Goal: Task Accomplishment & Management: Use online tool/utility

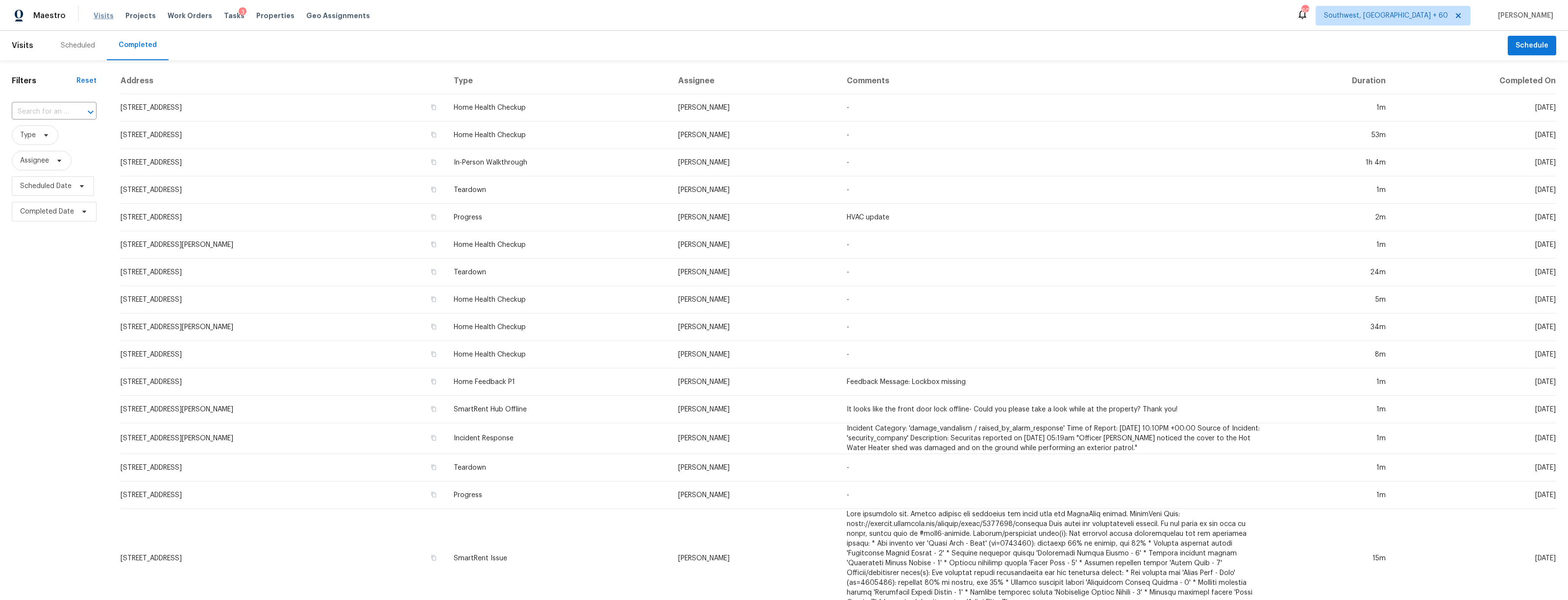
click at [97, 14] on span "Visits" at bounding box center [103, 15] width 20 height 10
click at [224, 15] on span "Tasks" at bounding box center [234, 15] width 21 height 7
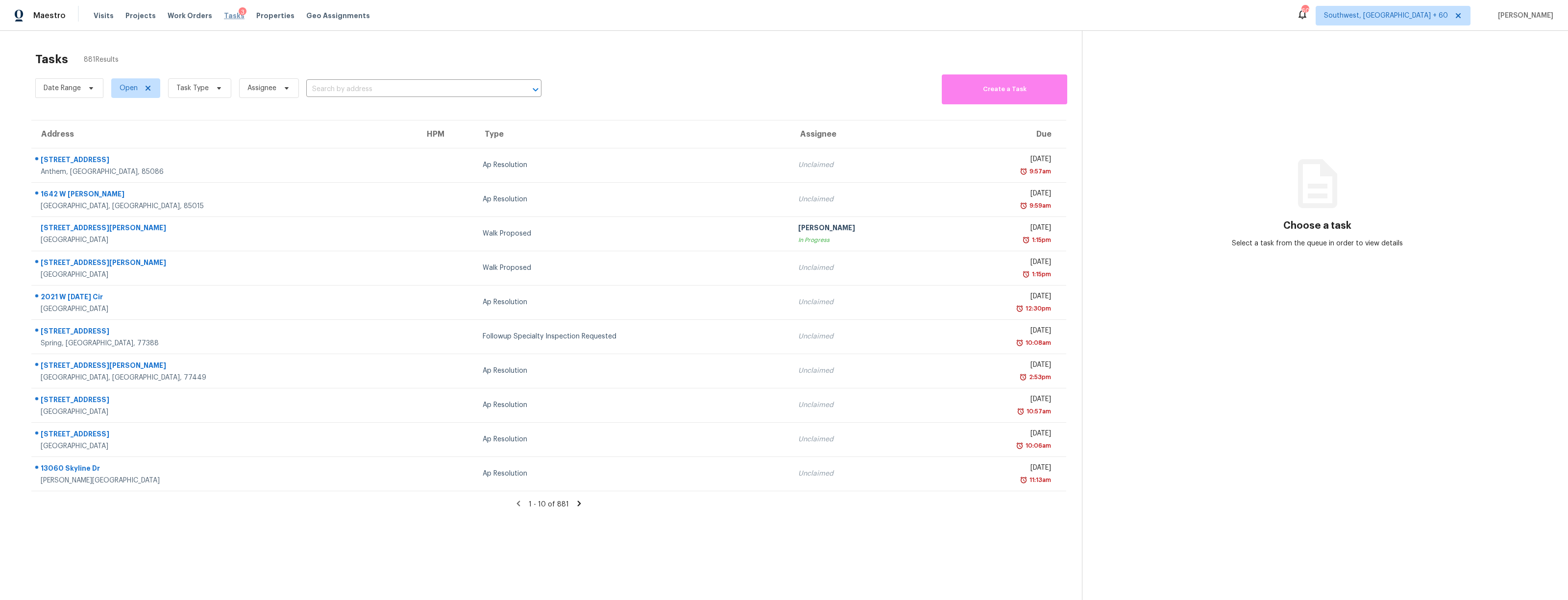
click at [224, 16] on span "Tasks" at bounding box center [234, 15] width 21 height 7
click at [195, 90] on span "Task Type" at bounding box center [192, 88] width 32 height 10
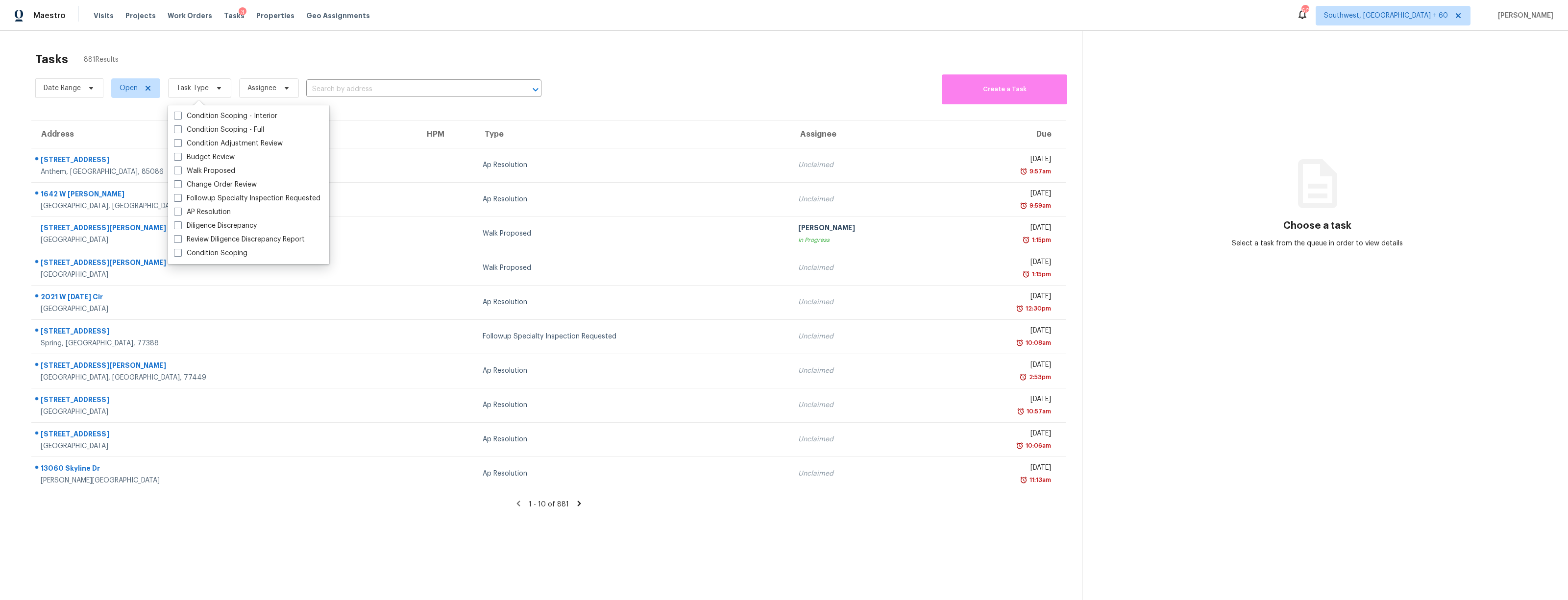
click at [321, 79] on div "Date Range Open Task Type Assignee ​" at bounding box center [289, 88] width 506 height 32
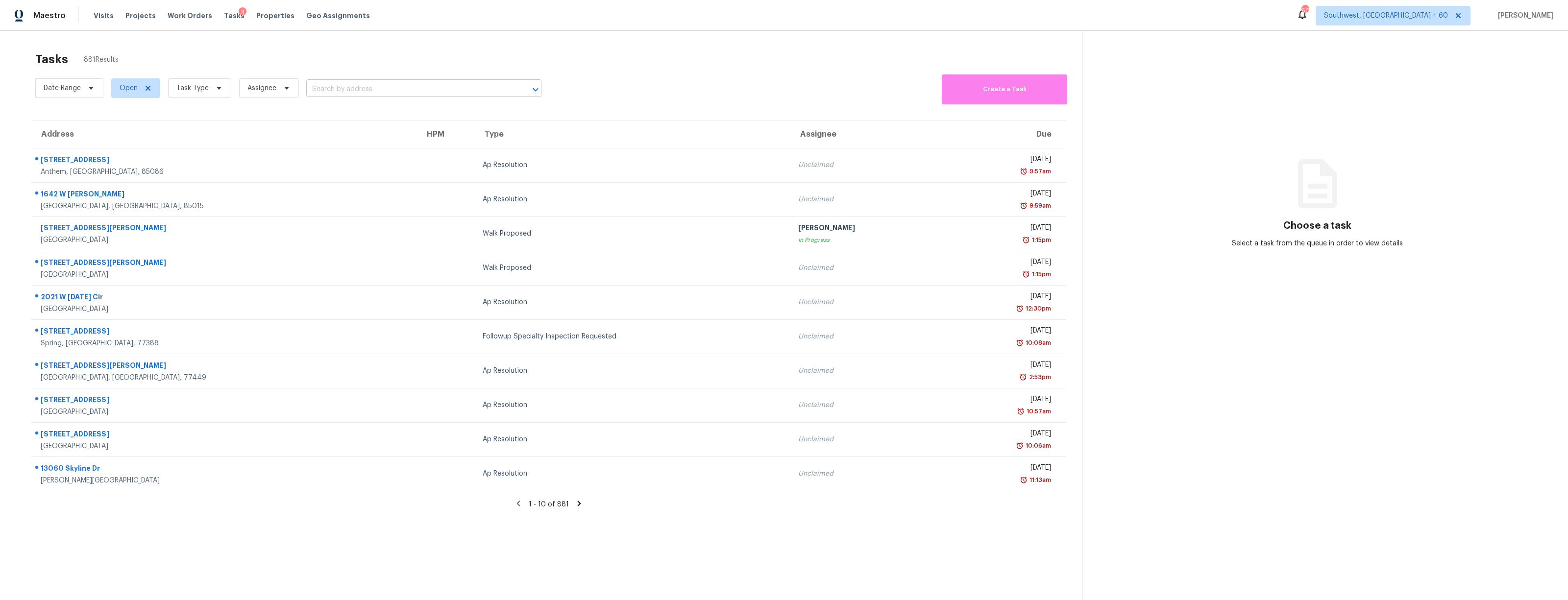
click at [321, 82] on input "text" at bounding box center [410, 90] width 208 height 15
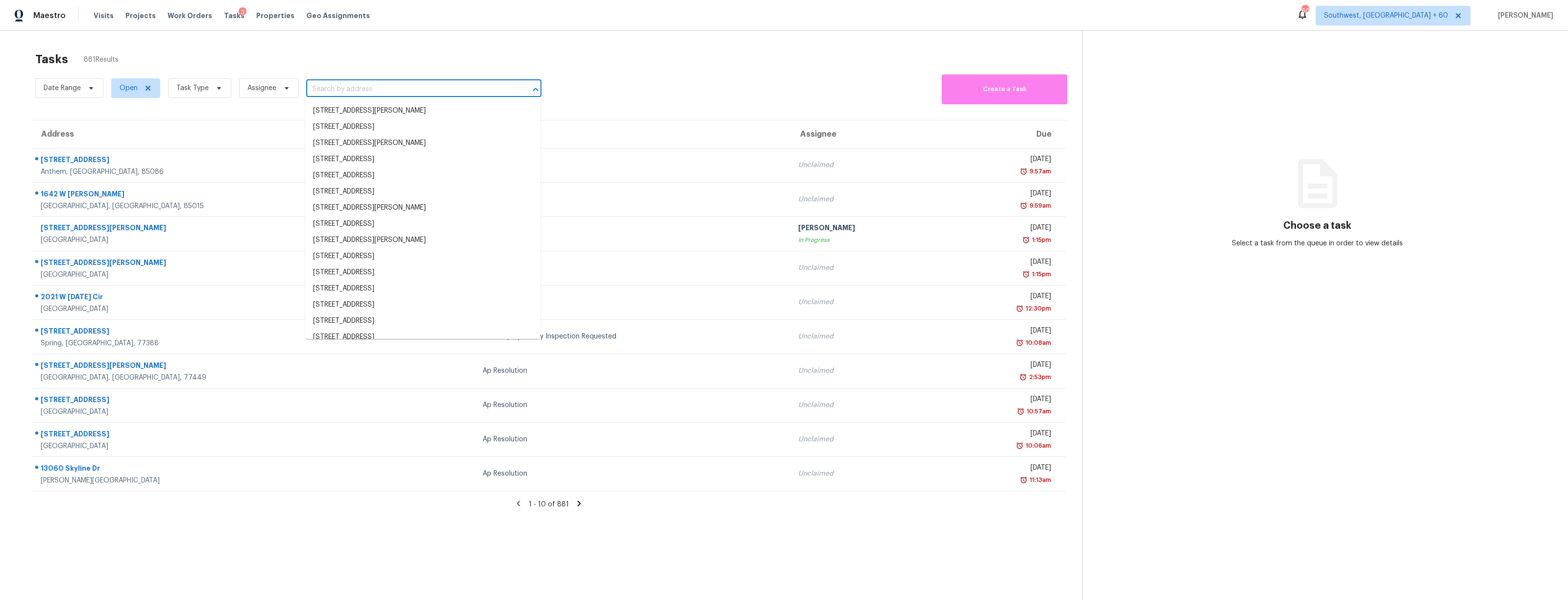
paste input "[STREET_ADDRESS]"
type input "[STREET_ADDRESS]"
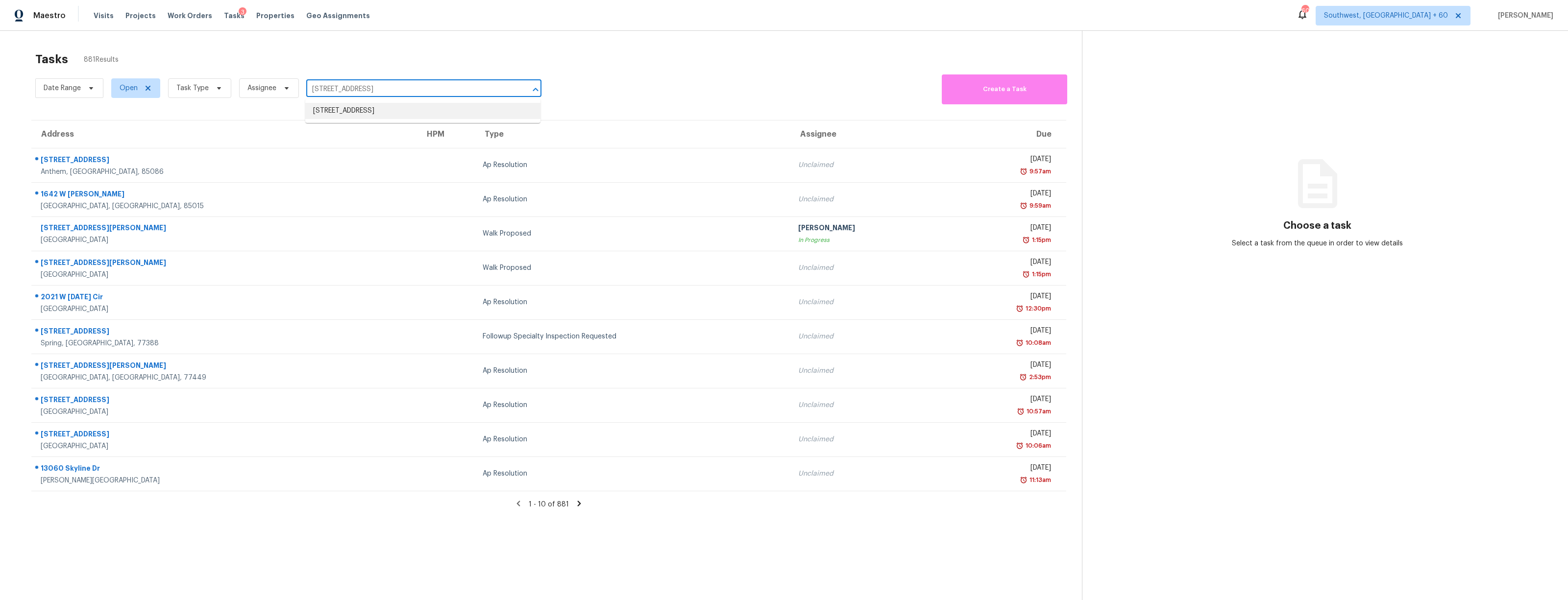
click at [325, 106] on li "[STREET_ADDRESS]" at bounding box center [423, 110] width 235 height 16
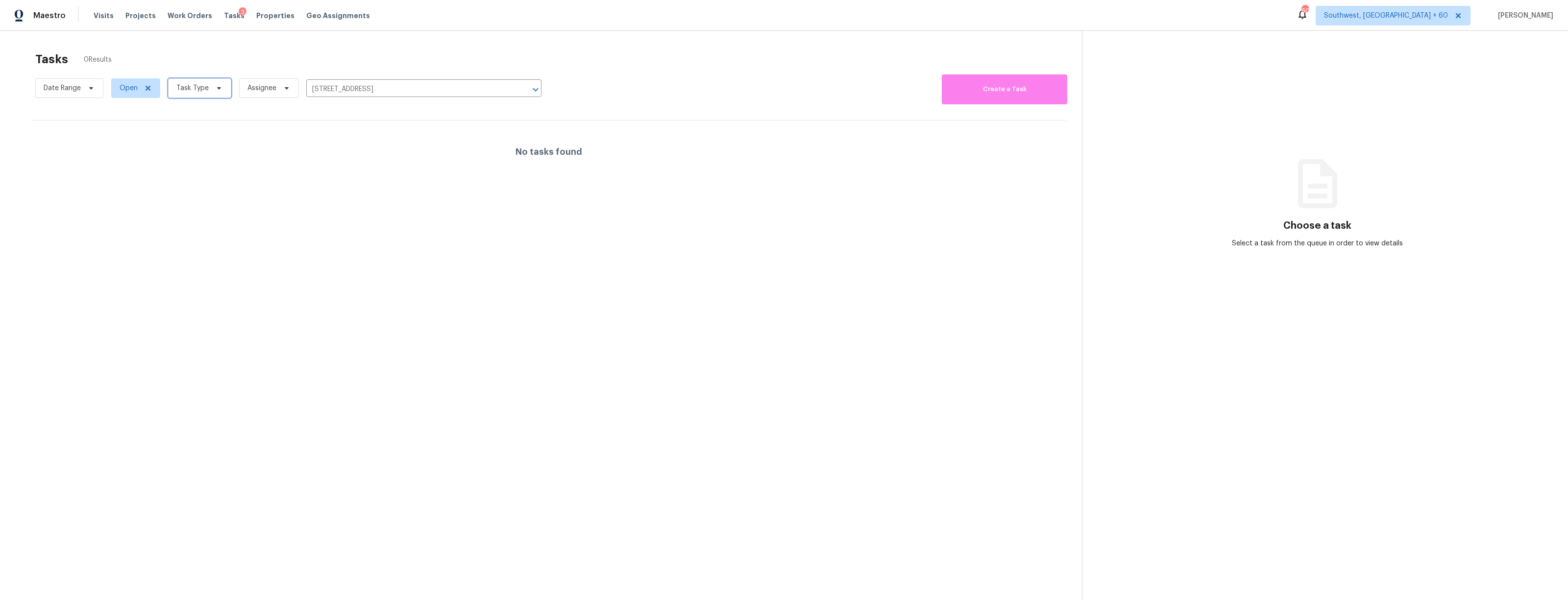
click at [189, 86] on span "Task Type" at bounding box center [192, 88] width 32 height 10
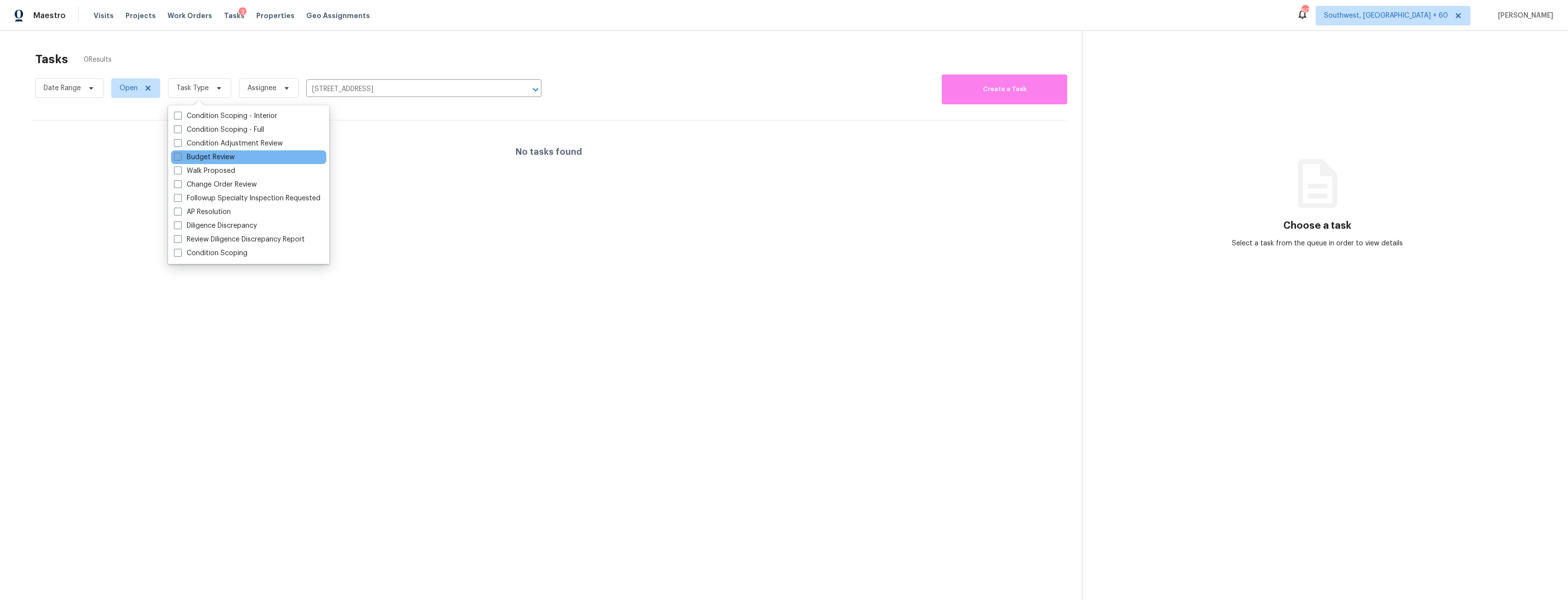
click at [192, 155] on label "Budget Review" at bounding box center [204, 157] width 61 height 10
click at [180, 155] on input "Budget Review" at bounding box center [177, 155] width 6 height 6
checkbox input "true"
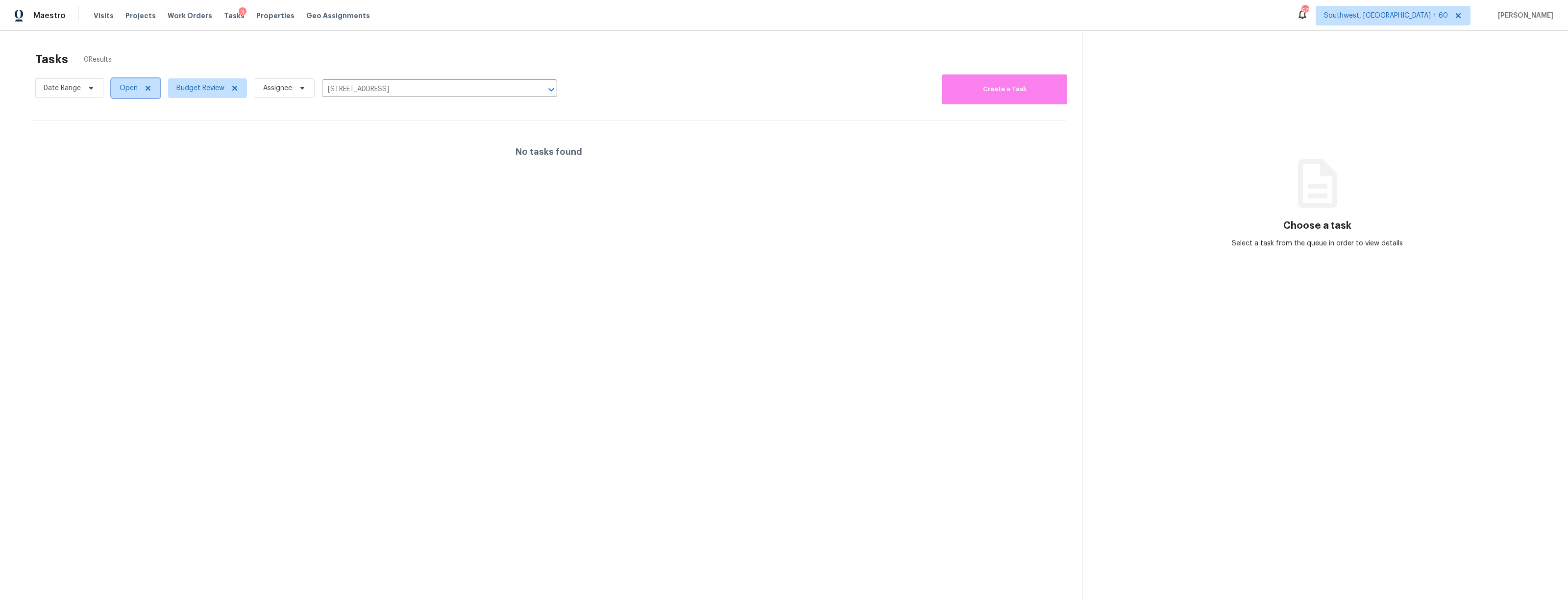
click at [125, 88] on span "Open" at bounding box center [128, 88] width 18 height 10
click at [124, 130] on span at bounding box center [121, 129] width 8 height 8
click at [123, 130] on input "Closed" at bounding box center [120, 128] width 6 height 6
checkbox input "true"
click at [122, 115] on span at bounding box center [121, 115] width 8 height 8
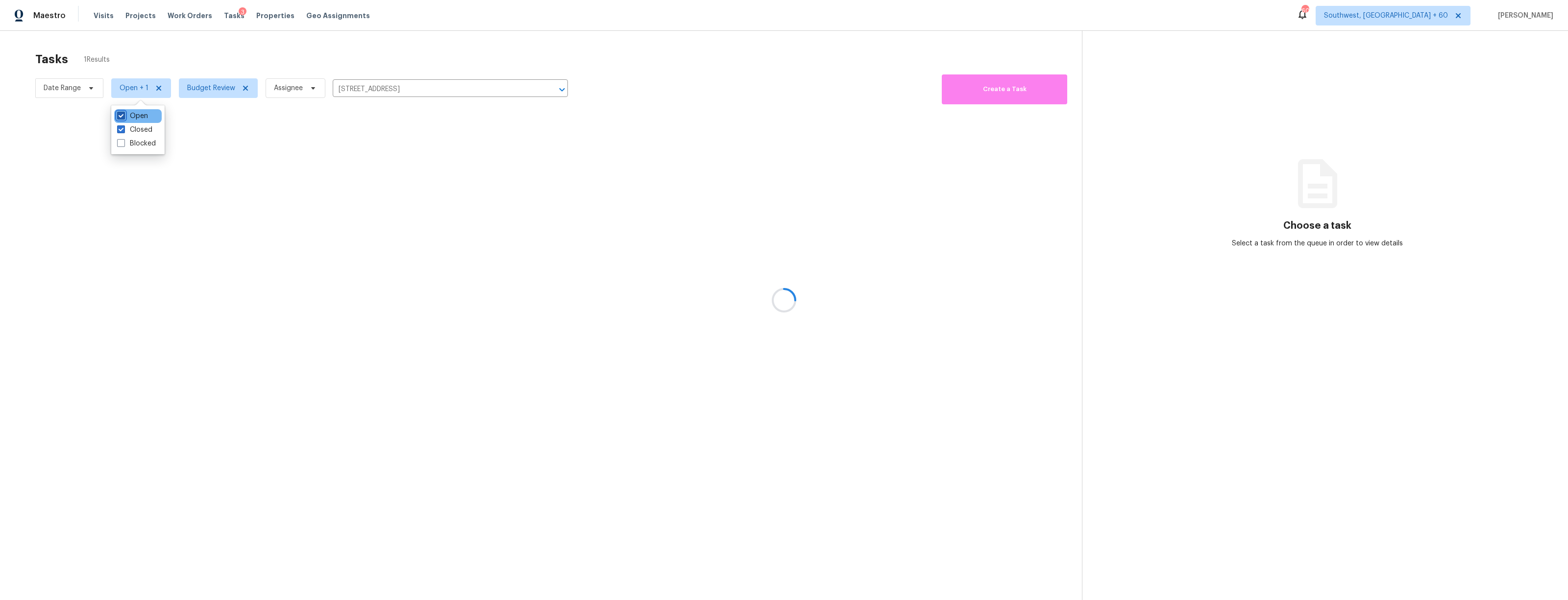
click at [122, 115] on input "Open" at bounding box center [120, 114] width 6 height 6
checkbox input "false"
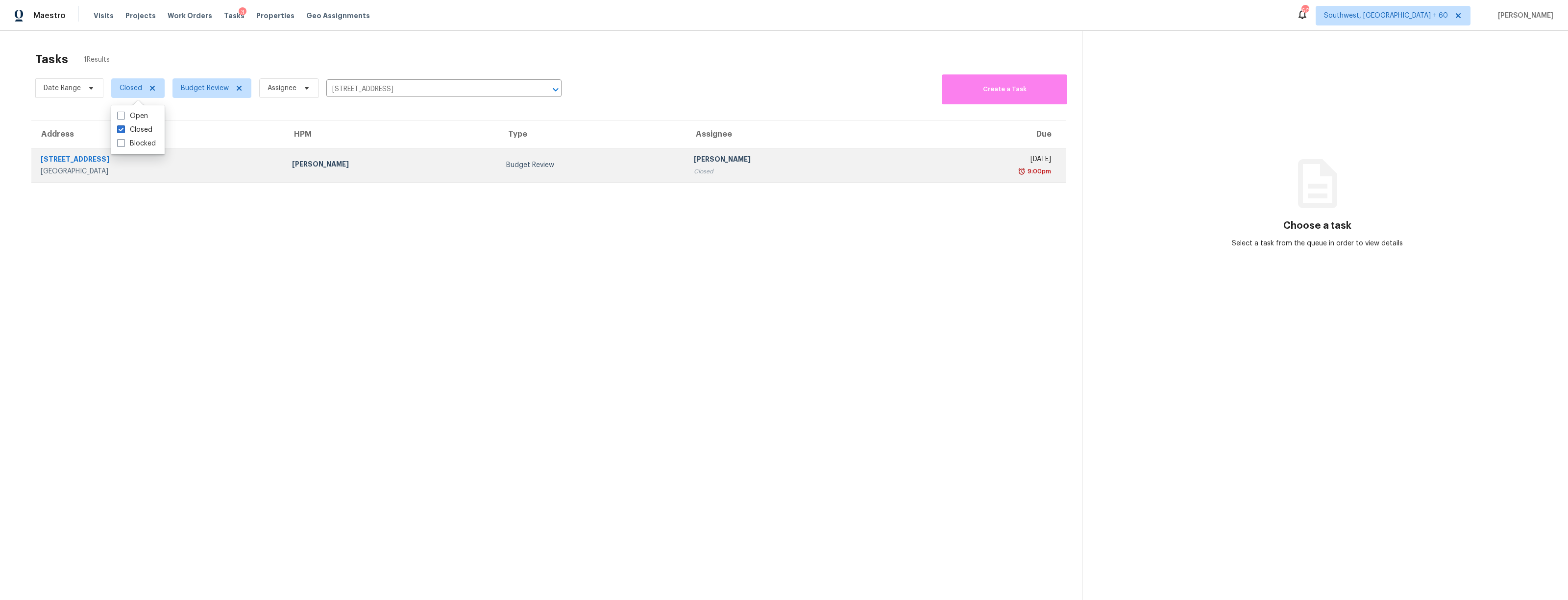
click at [371, 157] on td "[PERSON_NAME]" at bounding box center [391, 165] width 214 height 34
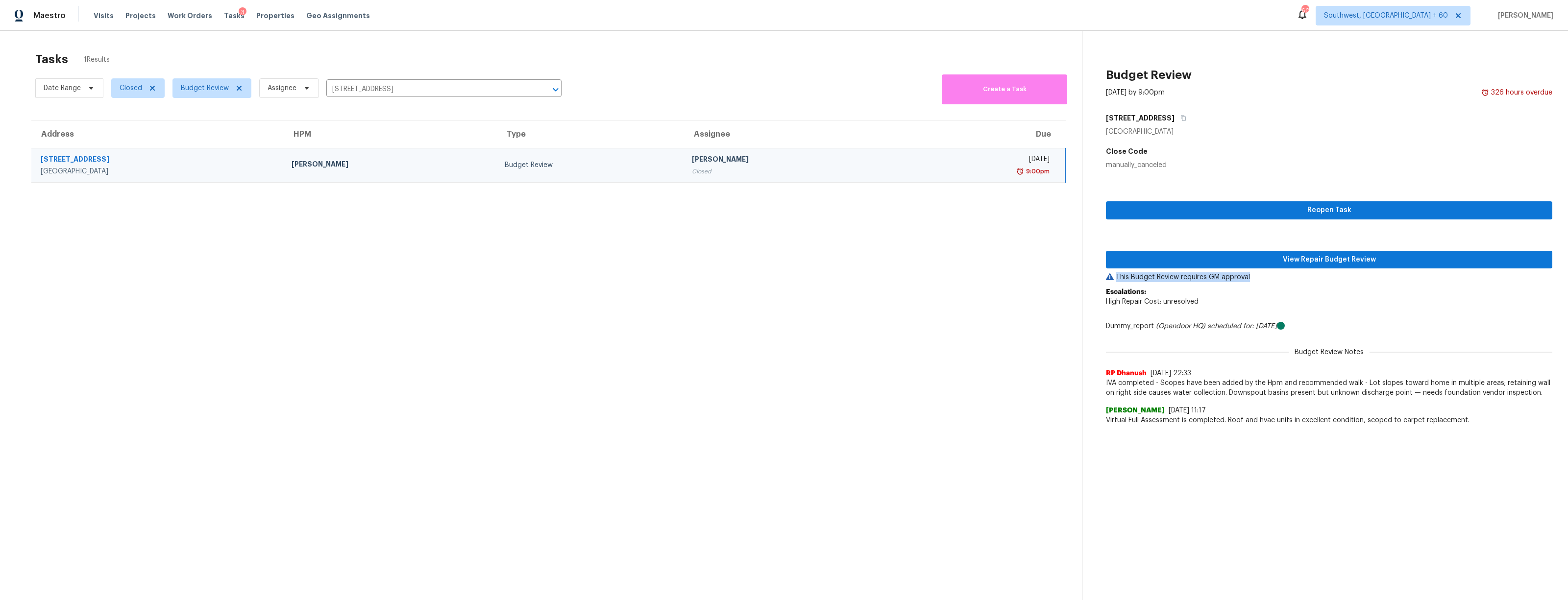
drag, startPoint x: 1257, startPoint y: 276, endPoint x: 1115, endPoint y: 279, distance: 142.0
click at [1115, 279] on p "This Budget Review requires GM approval" at bounding box center [1329, 277] width 446 height 10
copy p "This Budget Review requires GM approval"
click at [434, 312] on section "Tasks 1 Results Date Range Closed Budget Review Assignee [STREET_ADDRESS] ​ Cre…" at bounding box center [548, 338] width 1066 height 584
click at [467, 330] on section "Tasks 1 Results Date Range Closed Budget Review Assignee [STREET_ADDRESS] ​ Cre…" at bounding box center [548, 338] width 1066 height 584
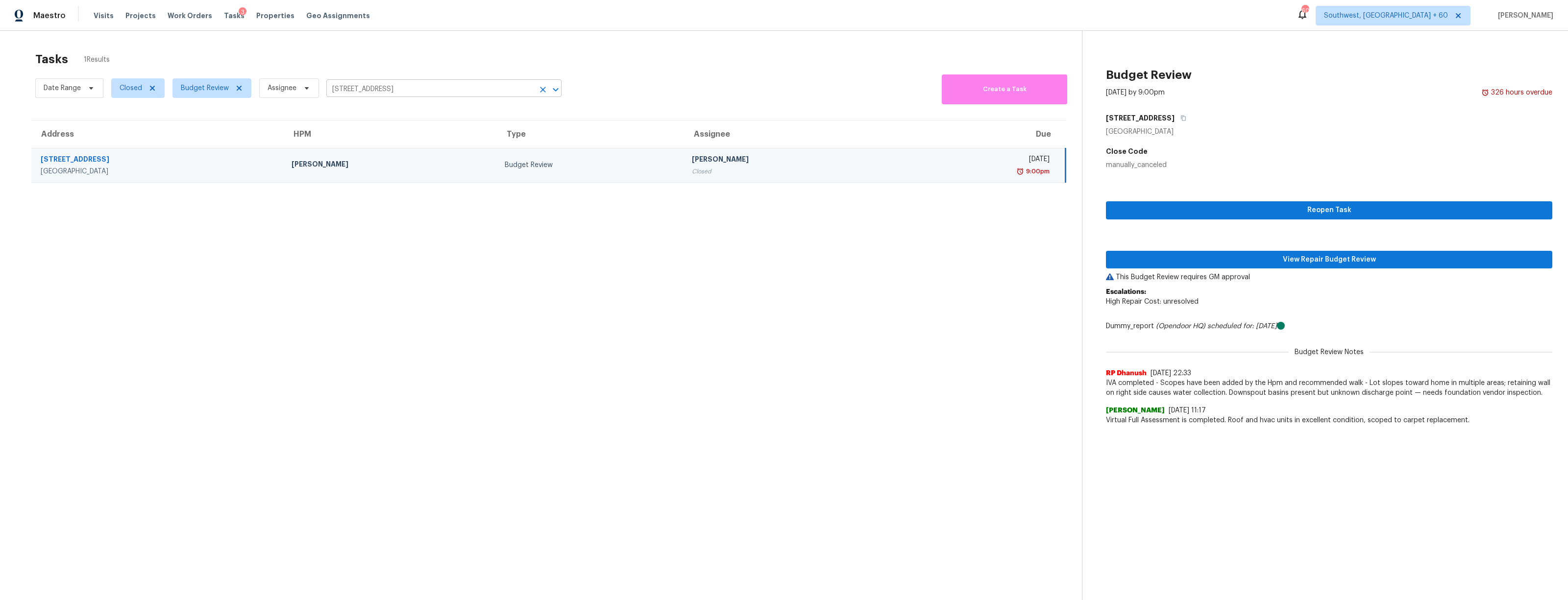
click at [370, 90] on input "[STREET_ADDRESS]" at bounding box center [430, 90] width 208 height 15
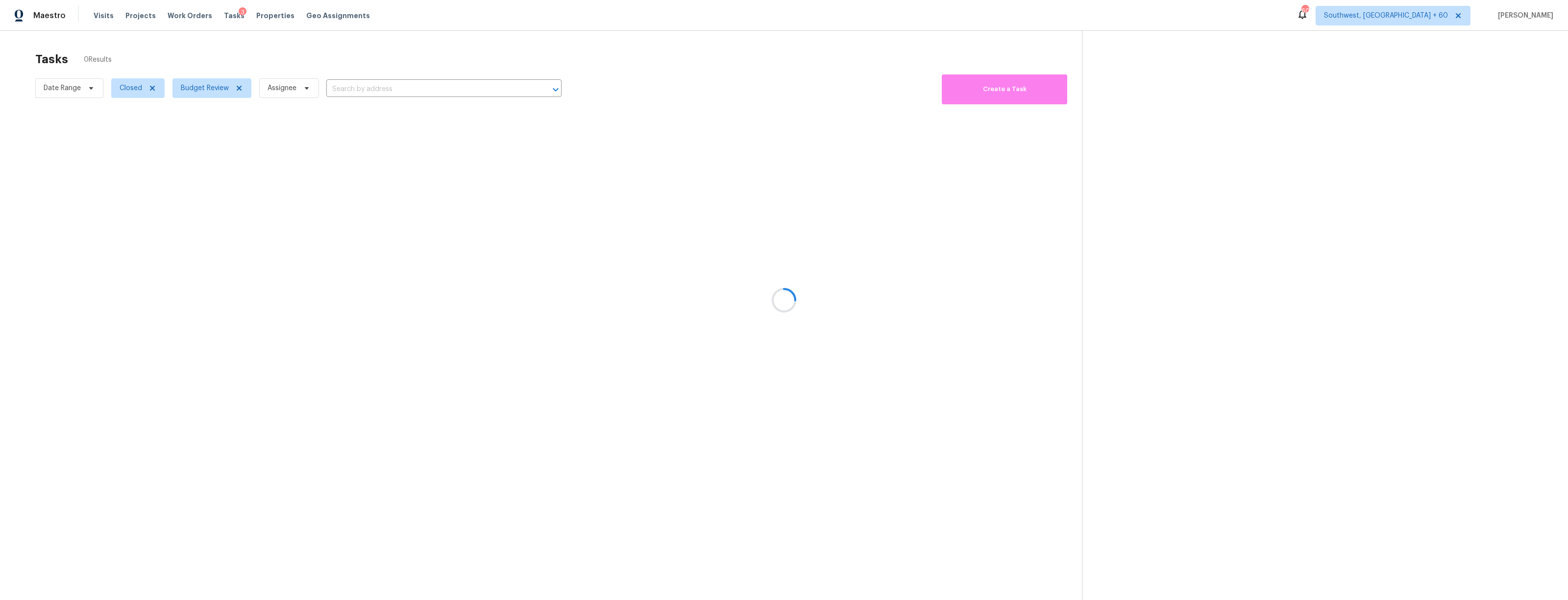
click at [424, 92] on div at bounding box center [784, 300] width 1568 height 600
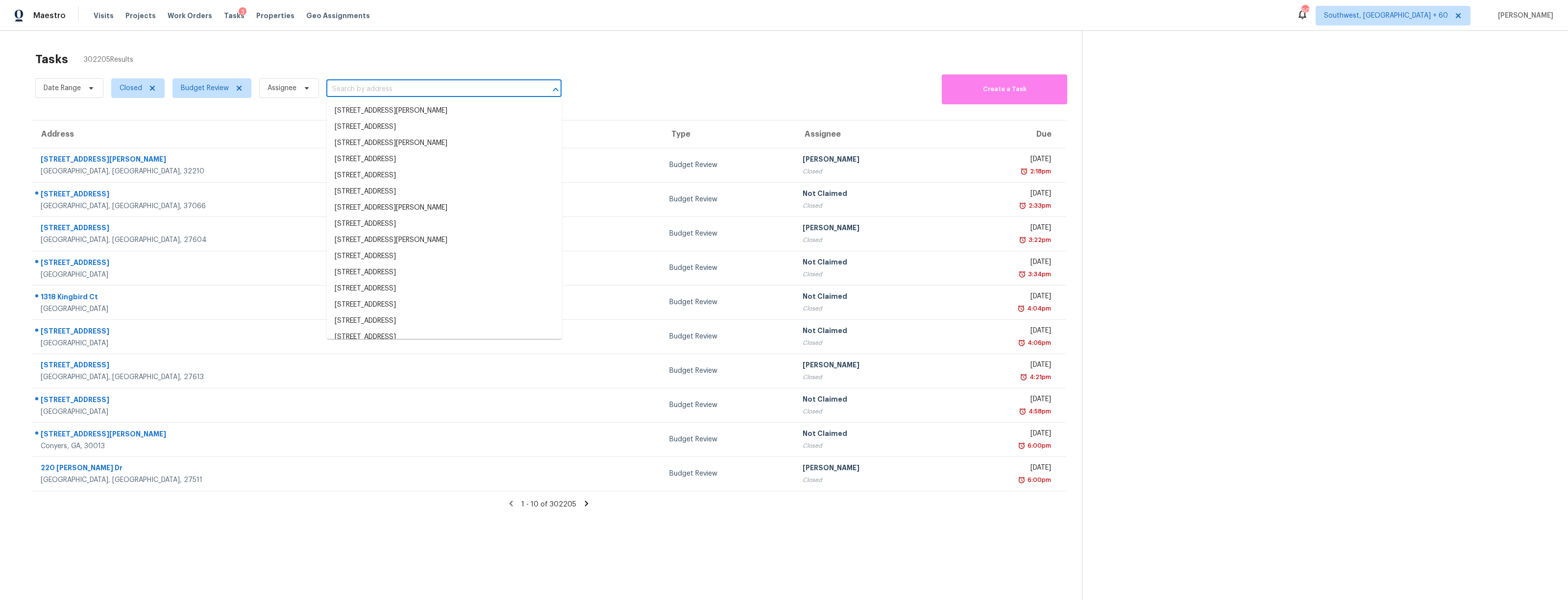
click at [361, 86] on input "text" at bounding box center [430, 90] width 208 height 15
paste input "[STREET_ADDRESS]"
type input "[STREET_ADDRESS]"
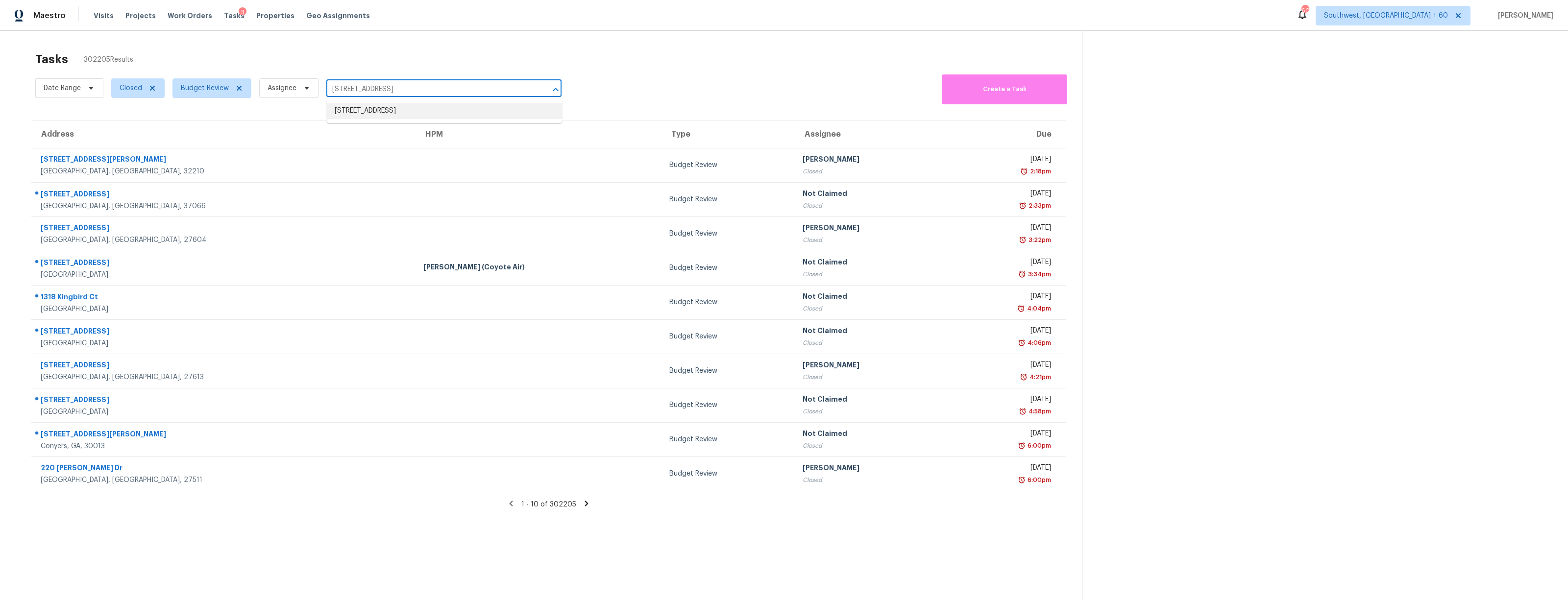
click at [363, 110] on li "[STREET_ADDRESS]" at bounding box center [444, 110] width 235 height 16
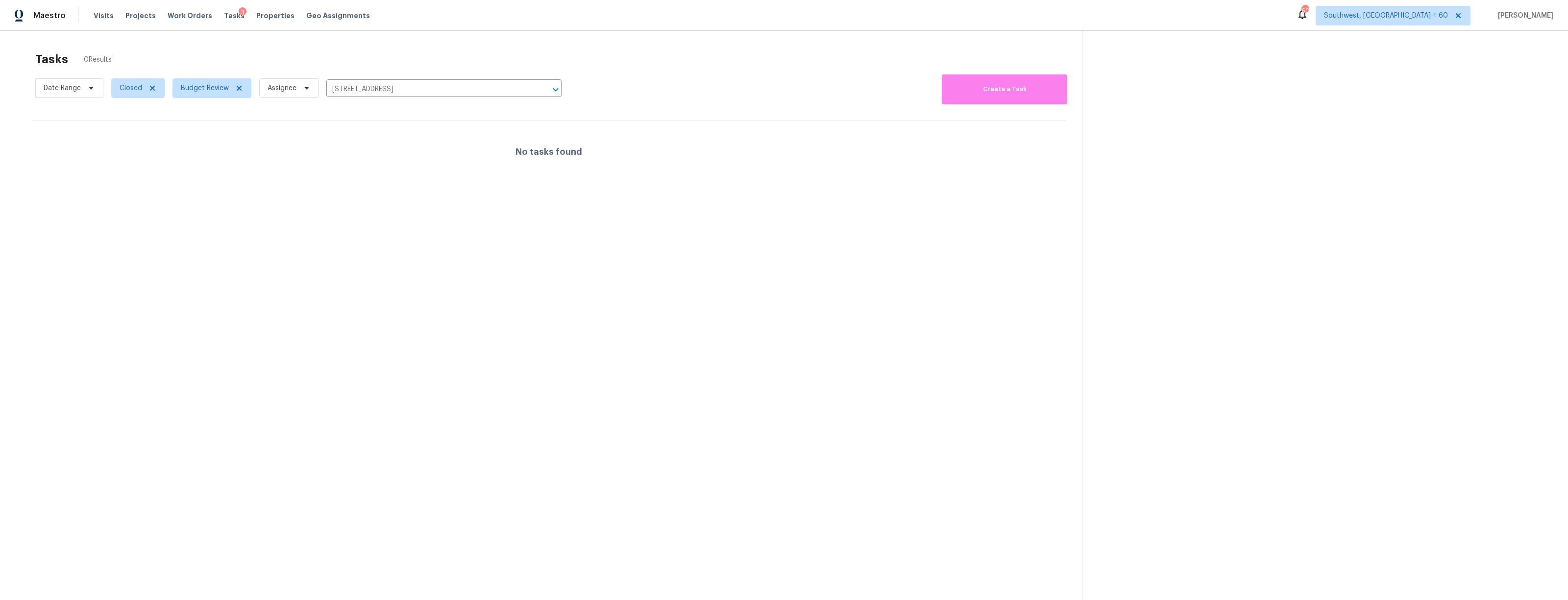
click at [646, 54] on div "Tasks 0 Results" at bounding box center [558, 59] width 1046 height 25
click at [135, 90] on span "Closed" at bounding box center [130, 88] width 23 height 10
click at [127, 133] on label "Open" at bounding box center [132, 130] width 31 height 10
click at [123, 131] on input "Open" at bounding box center [120, 128] width 6 height 6
checkbox input "true"
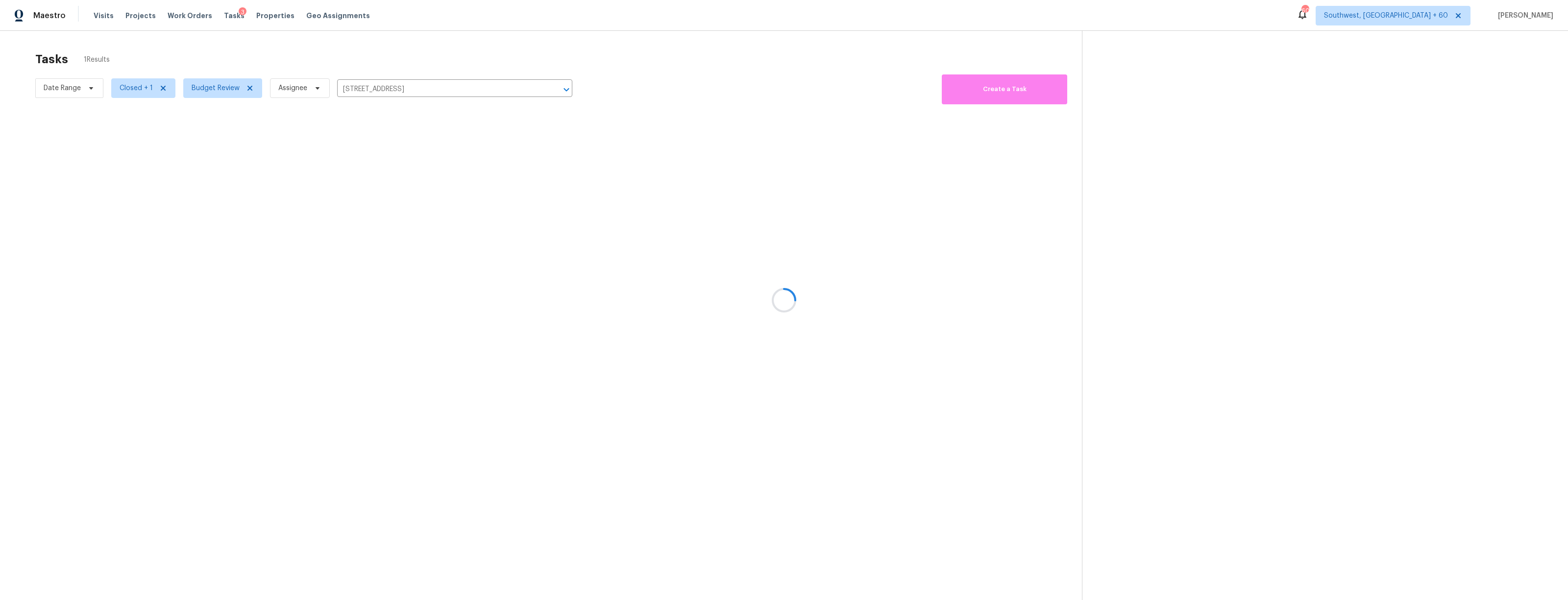
click at [184, 72] on div at bounding box center [784, 300] width 1568 height 600
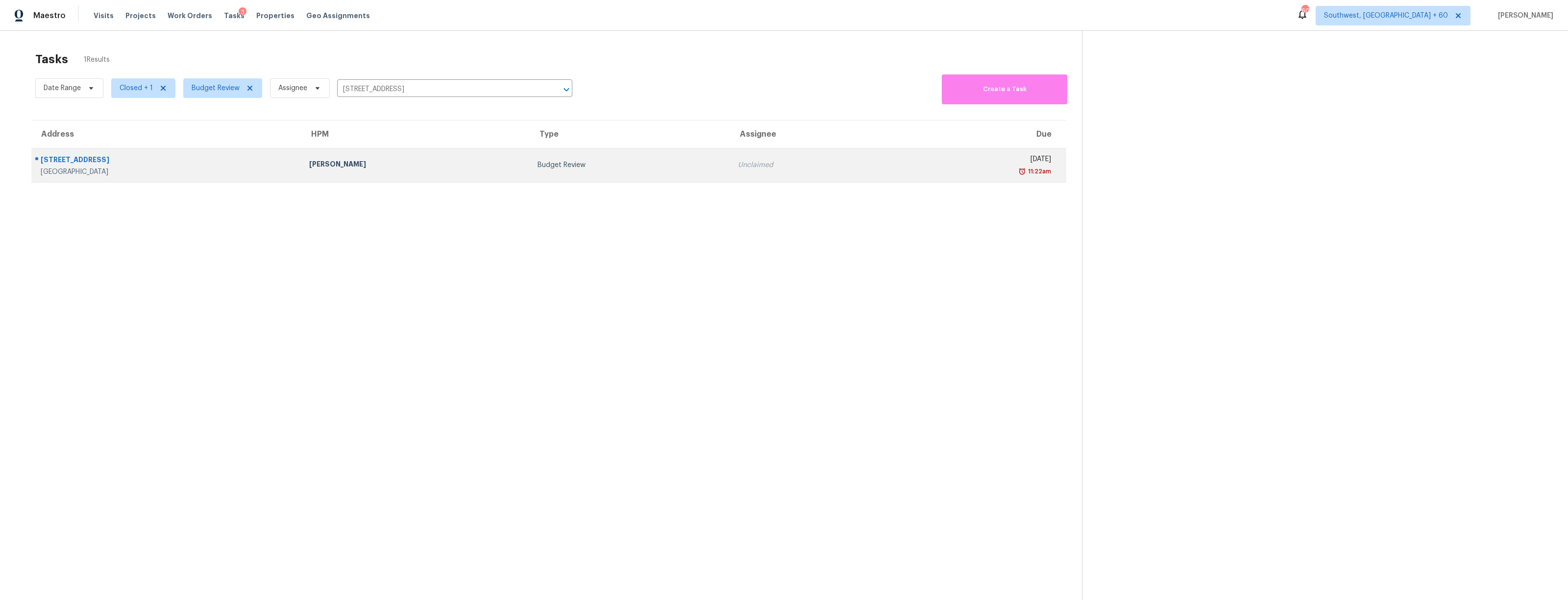
click at [374, 148] on td "[PERSON_NAME]" at bounding box center [416, 165] width 229 height 34
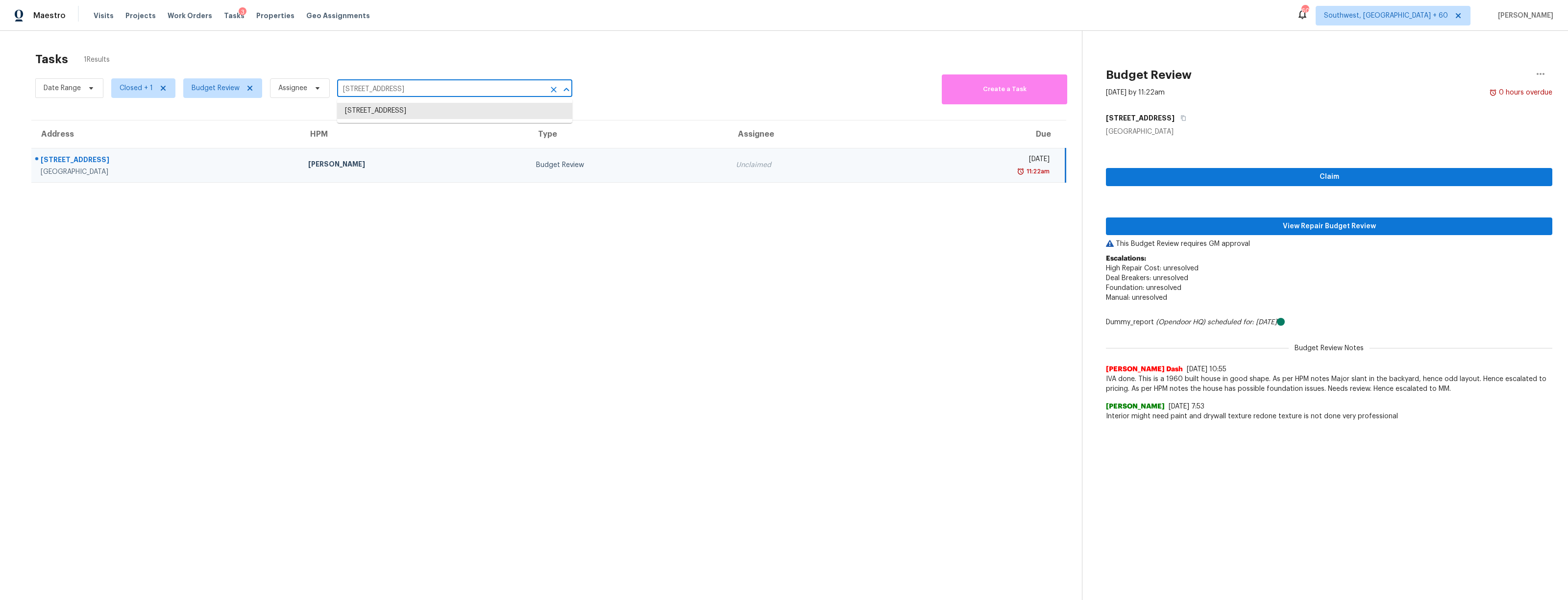
click at [385, 89] on input "[STREET_ADDRESS]" at bounding box center [441, 90] width 208 height 15
paste input "[STREET_ADDRESS]"
type input "[STREET_ADDRESS]"
click at [374, 105] on li "[STREET_ADDRESS]" at bounding box center [454, 110] width 235 height 16
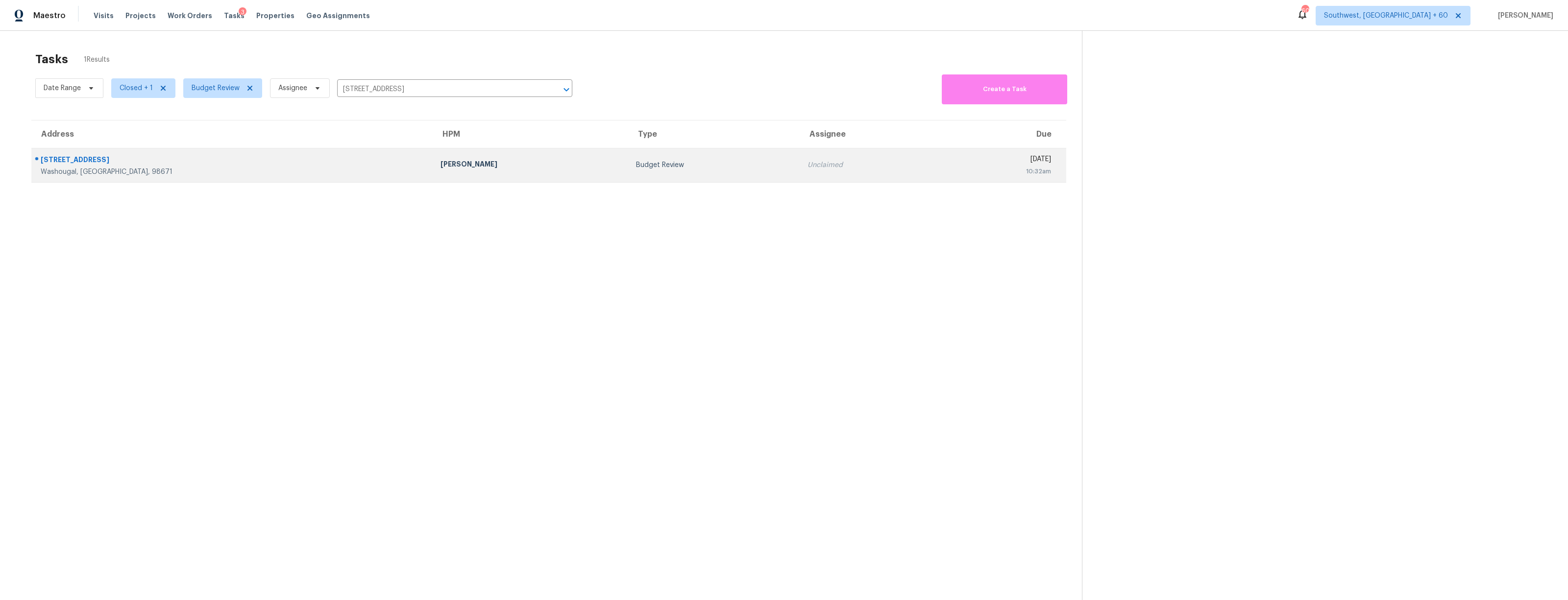
click at [440, 166] on div "[PERSON_NAME]" at bounding box center [530, 165] width 180 height 12
